Goal: Task Accomplishment & Management: Complete application form

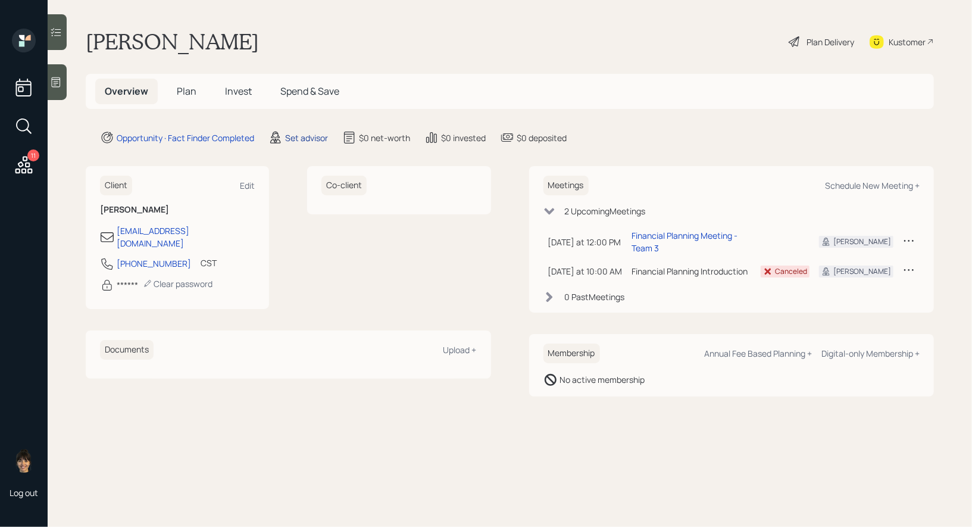
click at [305, 137] on div "Set advisor" at bounding box center [306, 138] width 43 height 13
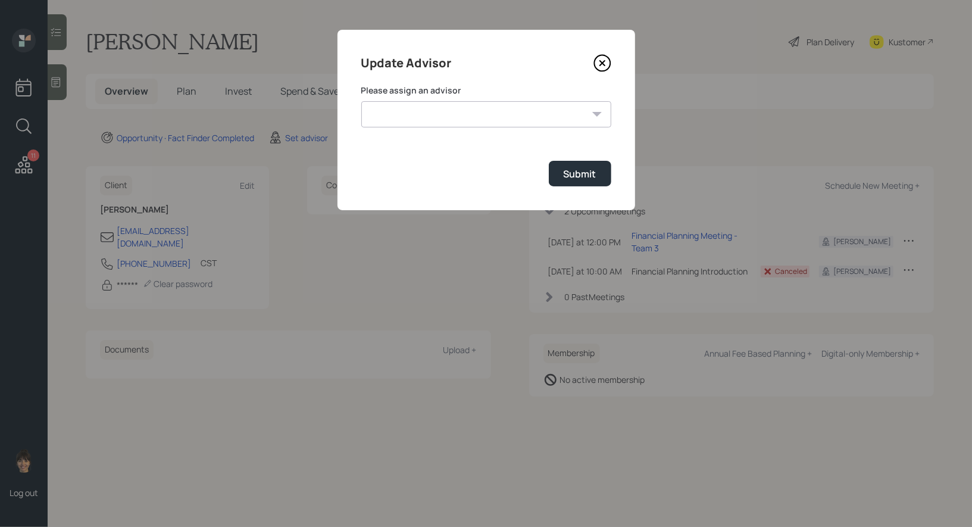
click at [476, 113] on select "[PERSON_NAME] [PERSON_NAME] [PERSON_NAME] End [PERSON_NAME] [PERSON_NAME] [PERS…" at bounding box center [486, 114] width 250 height 26
select select "8b79112e-3cfb-44f9-89e7-15267fe946c1"
click at [361, 101] on select "[PERSON_NAME] [PERSON_NAME] [PERSON_NAME] End [PERSON_NAME] [PERSON_NAME] [PERS…" at bounding box center [486, 114] width 250 height 26
click at [586, 173] on div "Submit" at bounding box center [580, 173] width 33 height 13
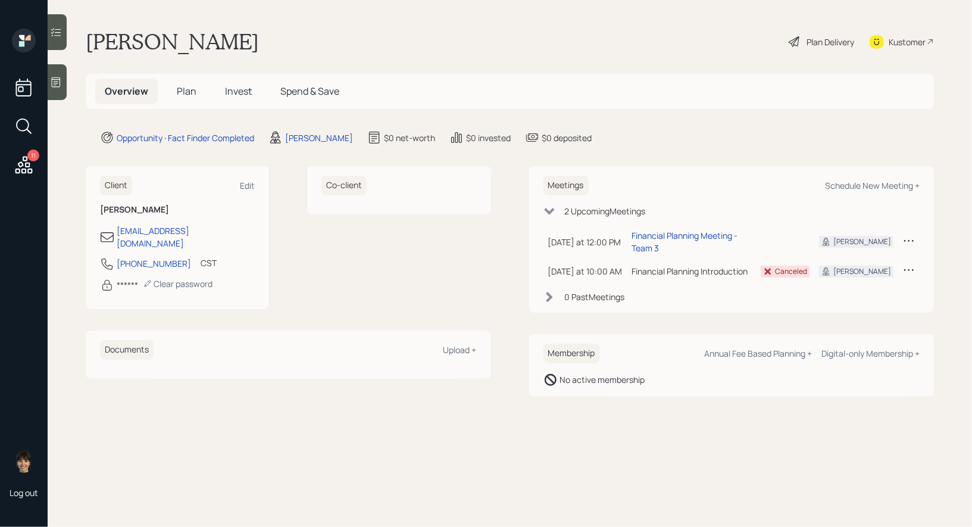
click at [185, 92] on span "Plan" at bounding box center [187, 91] width 20 height 13
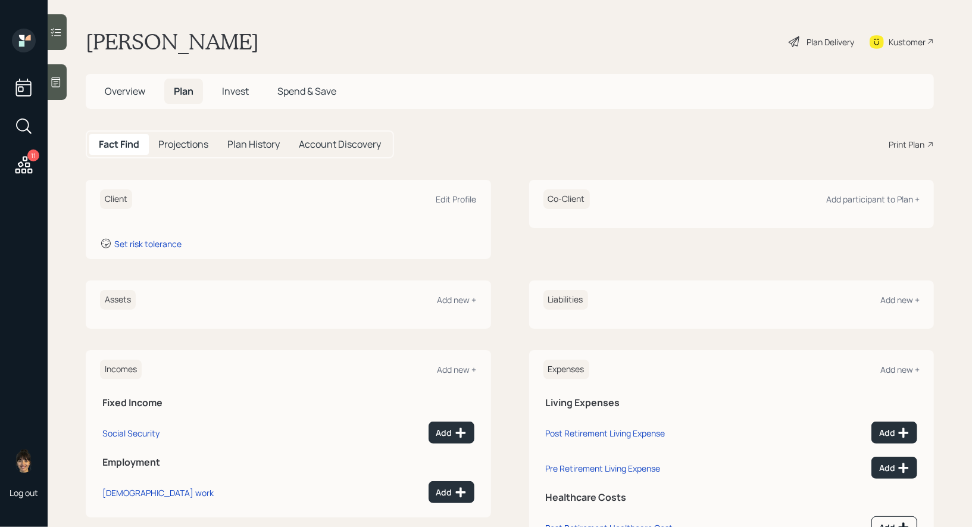
click at [57, 77] on icon at bounding box center [56, 82] width 9 height 10
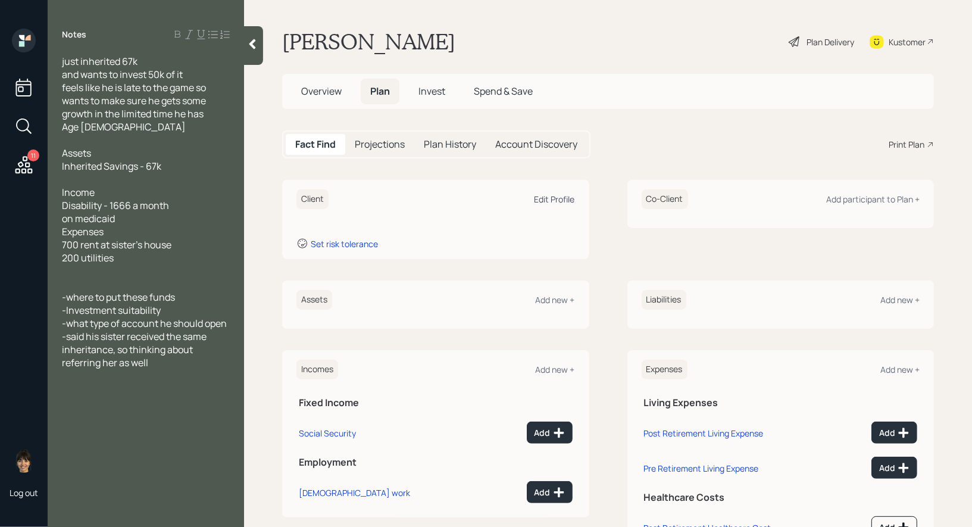
click at [554, 198] on div "Edit Profile" at bounding box center [555, 198] width 40 height 11
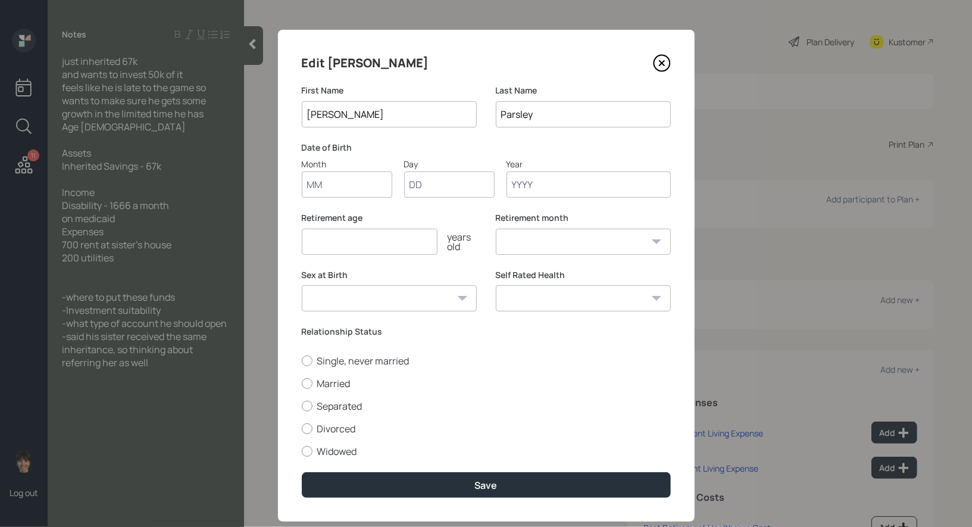
click at [334, 183] on input "Month" at bounding box center [347, 184] width 90 height 26
type input "01"
click at [661, 63] on icon at bounding box center [661, 63] width 5 height 5
